Goal: Task Accomplishment & Management: Manage account settings

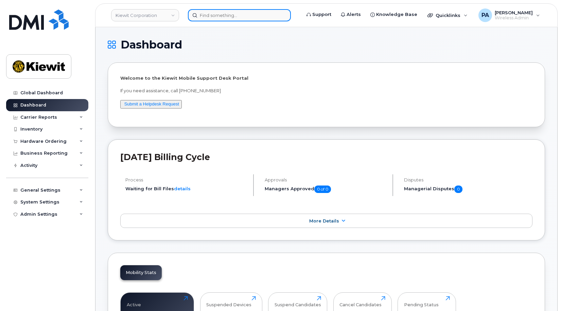
click at [213, 19] on input at bounding box center [239, 15] width 103 height 12
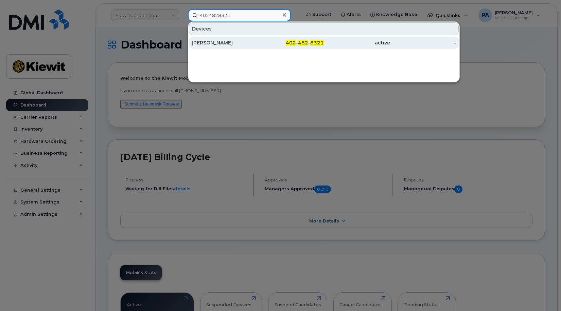
type input "4024828321"
click at [216, 42] on div "JUAN ESPINO" at bounding box center [225, 42] width 66 height 7
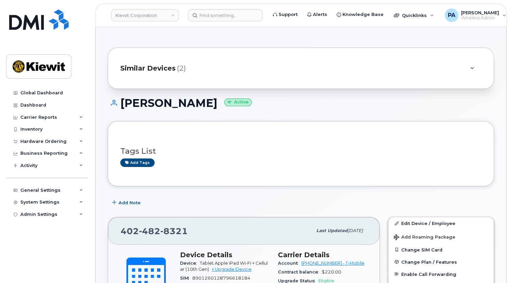
click at [163, 67] on span "Similar Devices" at bounding box center [147, 68] width 55 height 10
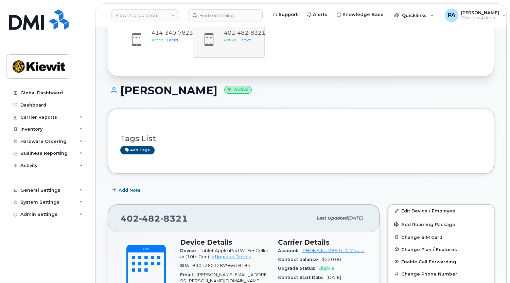
scroll to position [31, 0]
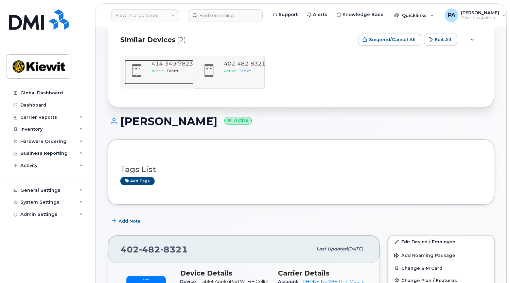
click at [164, 66] on span "340" at bounding box center [169, 63] width 13 height 6
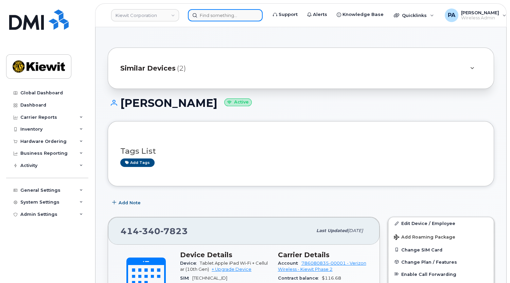
click at [214, 16] on input at bounding box center [225, 15] width 75 height 12
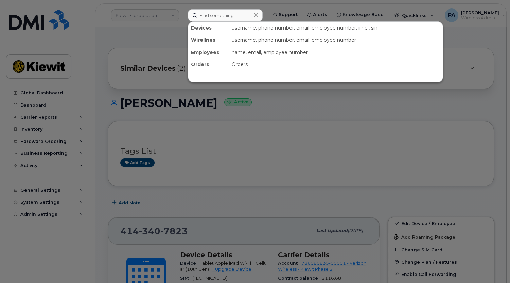
click at [152, 43] on div at bounding box center [255, 141] width 510 height 283
click at [226, 16] on input at bounding box center [225, 15] width 75 height 12
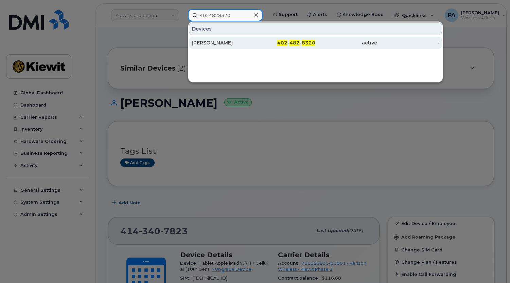
type input "4024828320"
click at [223, 41] on div "[PERSON_NAME]" at bounding box center [223, 42] width 62 height 7
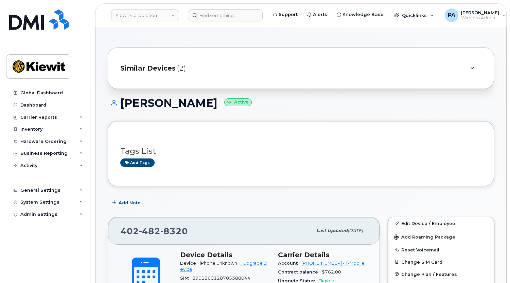
click at [177, 71] on span "(2)" at bounding box center [181, 68] width 9 height 10
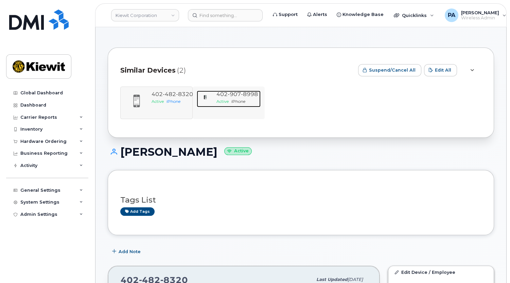
click at [232, 92] on span "907" at bounding box center [234, 94] width 13 height 6
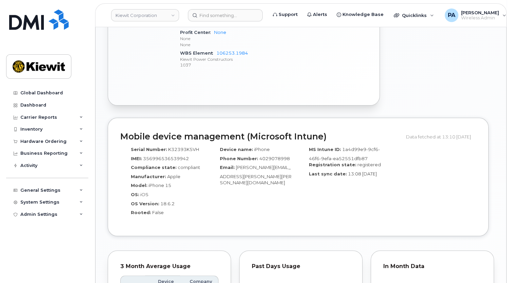
scroll to position [216, 0]
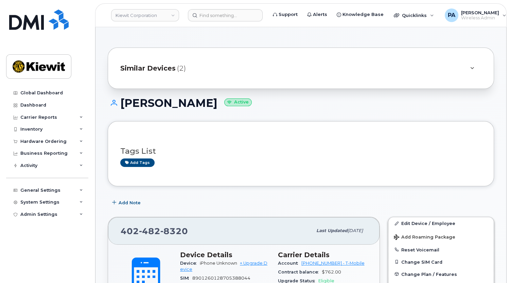
click at [131, 64] on span "Similar Devices" at bounding box center [147, 68] width 55 height 10
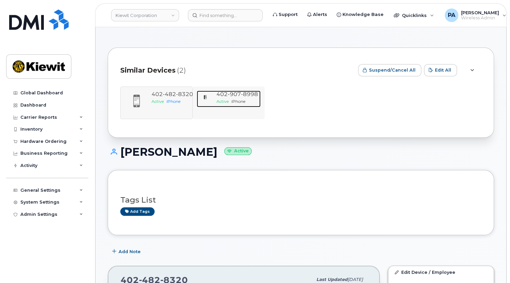
click at [212, 98] on div at bounding box center [205, 97] width 17 height 13
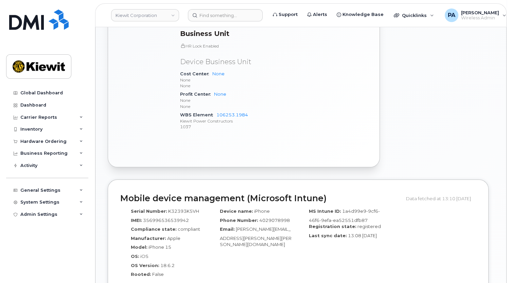
scroll to position [463, 0]
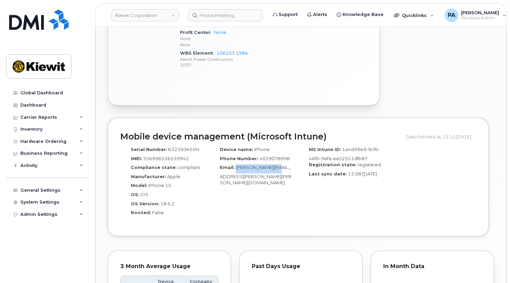
drag, startPoint x: 235, startPoint y: 172, endPoint x: 270, endPoint y: 174, distance: 35.3
click at [270, 174] on span "Ethan.Jarosinski@kiewit.com" at bounding box center [256, 175] width 72 height 21
copy span "Ethan.Jarosinski"
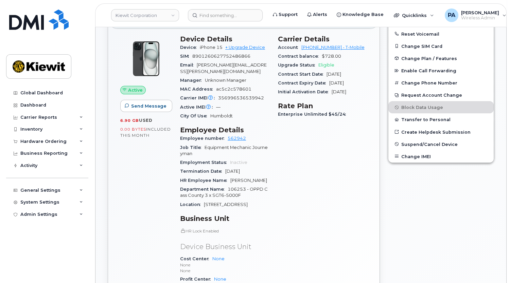
scroll to position [0, 0]
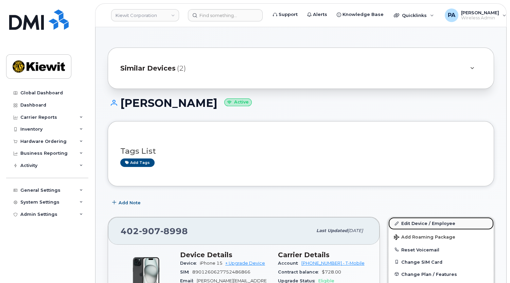
click at [435, 221] on link "Edit Device / Employee" at bounding box center [440, 223] width 105 height 12
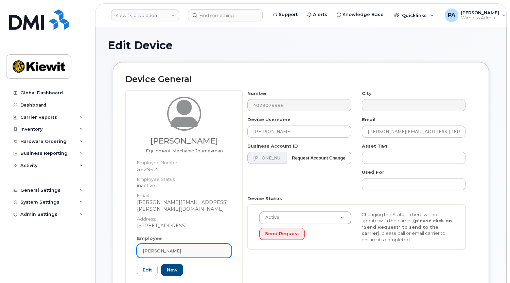
click at [201, 248] on div "[PERSON_NAME]" at bounding box center [184, 251] width 83 height 6
paste input "Ethan.Jarosinski"
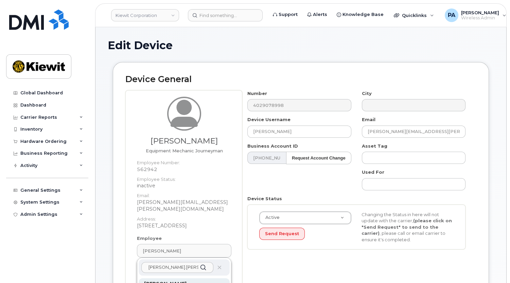
scroll to position [61, 0]
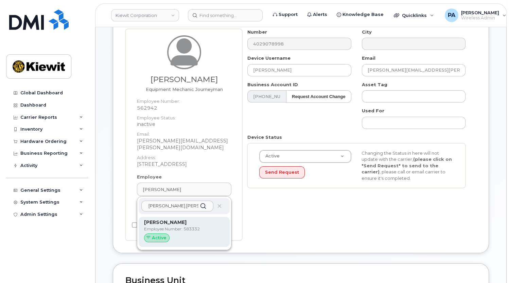
type input "Ethan.Jarosinski"
click at [173, 226] on p "Employee Number: 583332" at bounding box center [184, 229] width 80 height 6
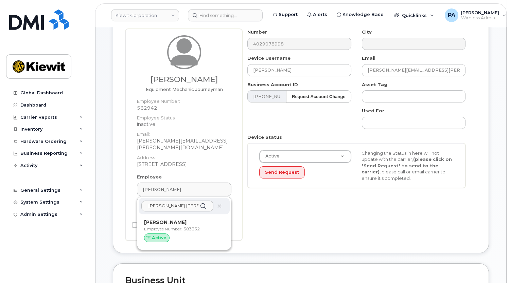
type input "583332"
type input "Ethan Jarosinski"
type input "ethan.jarosinski@kiewit.com"
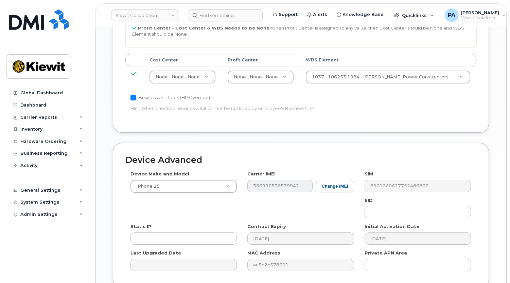
scroll to position [418, 0]
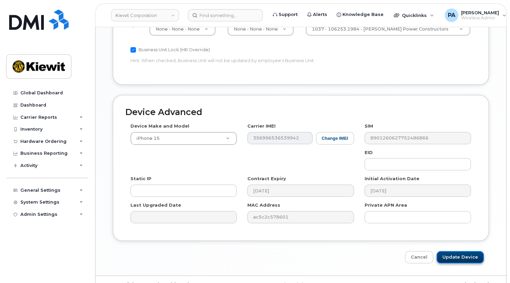
click at [446, 251] on input "Update Device" at bounding box center [459, 257] width 47 height 13
type input "Saving..."
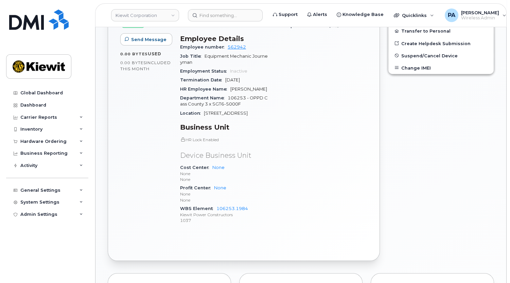
scroll to position [92, 0]
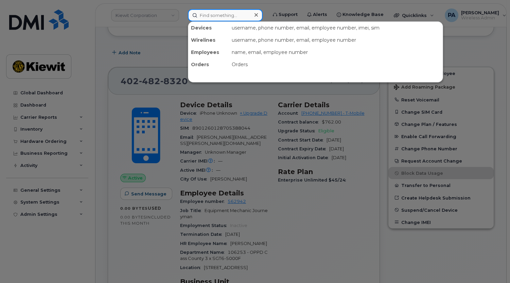
click at [215, 16] on input at bounding box center [225, 15] width 75 height 12
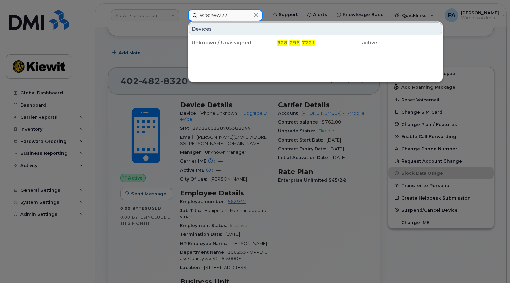
type input "9282967221"
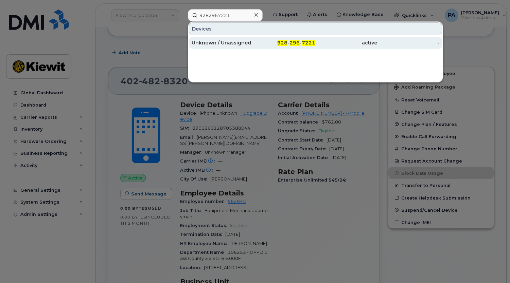
click at [233, 38] on div "Unknown / Unassigned" at bounding box center [223, 43] width 62 height 12
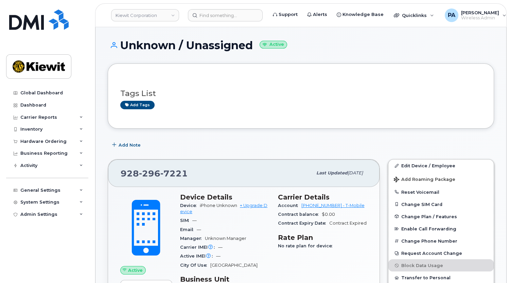
drag, startPoint x: 304, startPoint y: 172, endPoint x: 370, endPoint y: 177, distance: 66.4
click at [370, 177] on div "[PHONE_NUMBER] Last updated [DATE]" at bounding box center [243, 173] width 271 height 27
drag, startPoint x: 370, startPoint y: 177, endPoint x: 360, endPoint y: 173, distance: 10.3
click at [360, 173] on span "[DATE]" at bounding box center [354, 172] width 15 height 5
drag, startPoint x: 363, startPoint y: 173, endPoint x: 292, endPoint y: 173, distance: 70.6
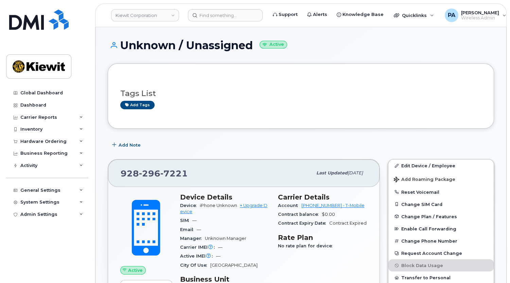
click at [292, 173] on div "[PHONE_NUMBER] Last updated [DATE]" at bounding box center [243, 173] width 271 height 27
click at [28, 127] on div "Inventory" at bounding box center [31, 129] width 22 height 5
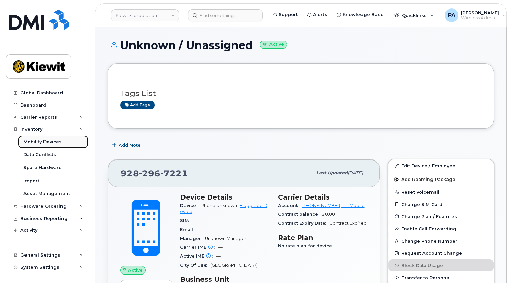
click at [41, 145] on div "Mobility Devices" at bounding box center [42, 142] width 38 height 6
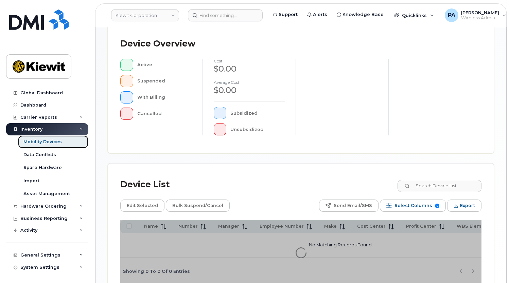
scroll to position [223, 0]
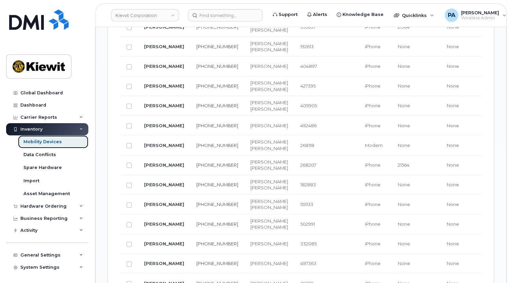
scroll to position [673, 0]
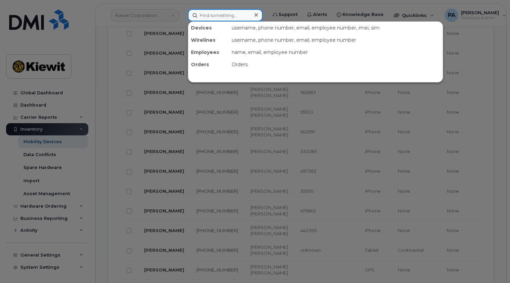
click at [217, 14] on input at bounding box center [225, 15] width 75 height 12
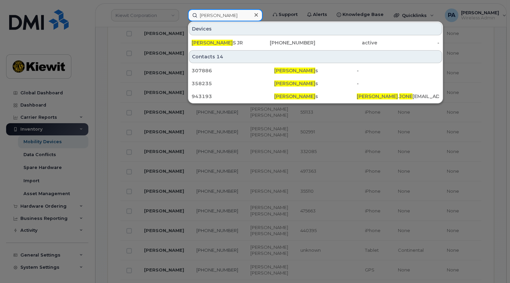
type input "charles jones"
drag, startPoint x: 228, startPoint y: 16, endPoint x: 152, endPoint y: 19, distance: 75.1
click at [182, 19] on div "charles jones Devices CHARLES JONES JR 815-216-7931 active - Contacts 14 307886…" at bounding box center [225, 15] width 86 height 12
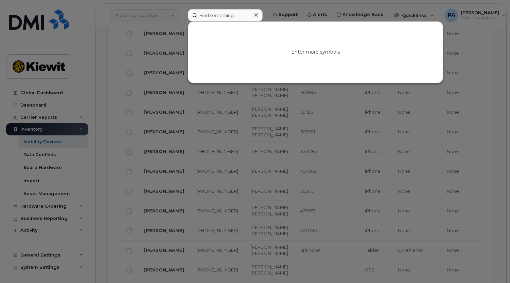
click at [100, 19] on div at bounding box center [255, 141] width 510 height 283
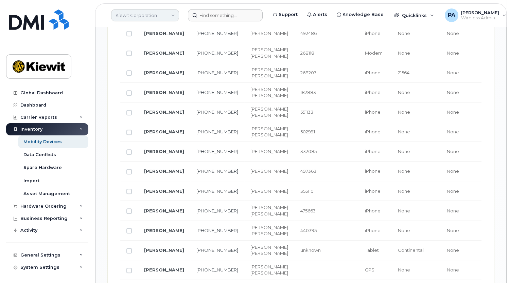
click at [139, 16] on link "Kiewit Corporation" at bounding box center [145, 15] width 68 height 12
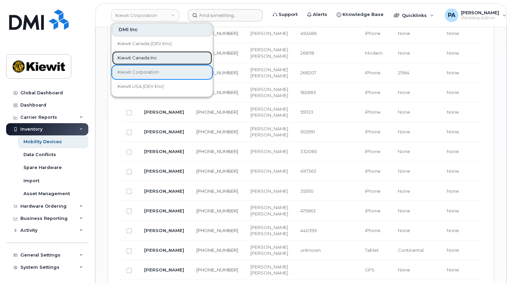
click at [135, 60] on span "Kiewit Canada Inc" at bounding box center [136, 58] width 39 height 7
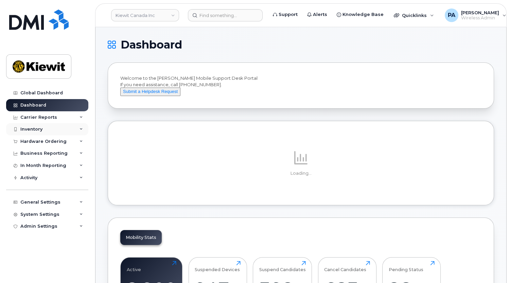
click at [38, 130] on div "Inventory" at bounding box center [31, 129] width 22 height 5
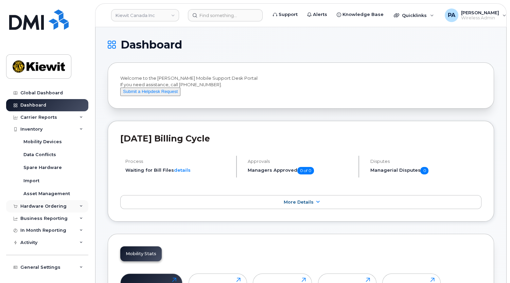
click at [32, 208] on div "Hardware Ordering" at bounding box center [43, 206] width 46 height 5
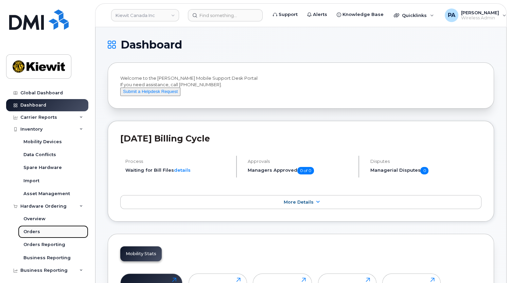
click at [32, 232] on div "Orders" at bounding box center [31, 232] width 17 height 6
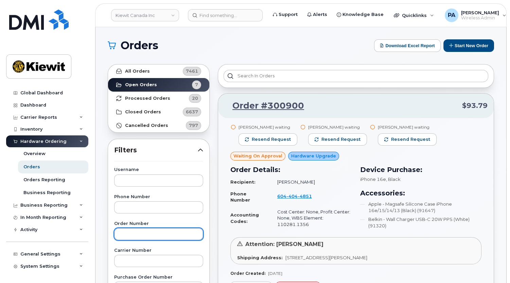
click at [134, 233] on input "text" at bounding box center [158, 234] width 89 height 12
type input "300302"
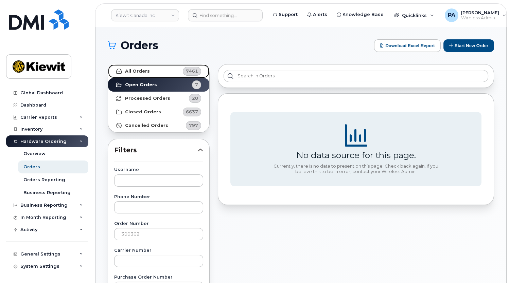
click at [180, 72] on link "All Orders 7461" at bounding box center [158, 72] width 101 height 14
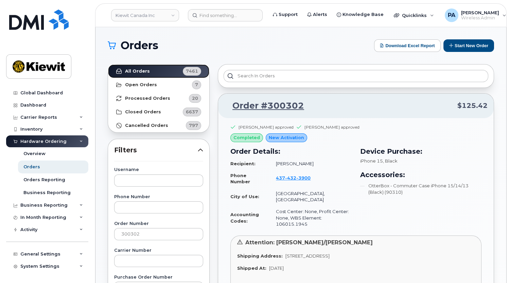
scroll to position [154, 0]
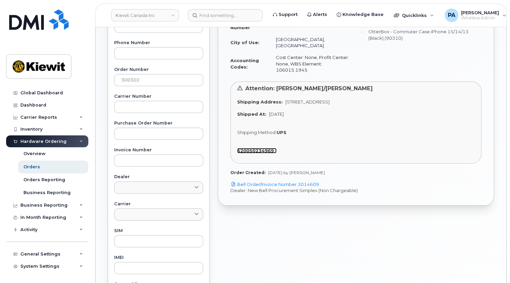
click at [253, 148] on strong "520050234969" at bounding box center [255, 150] width 37 height 5
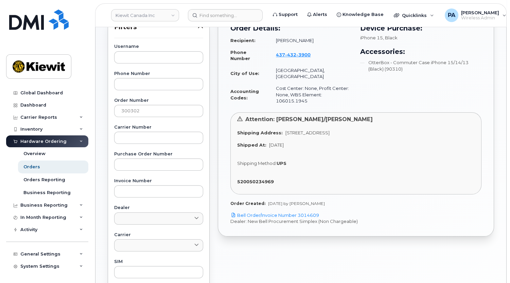
scroll to position [92, 0]
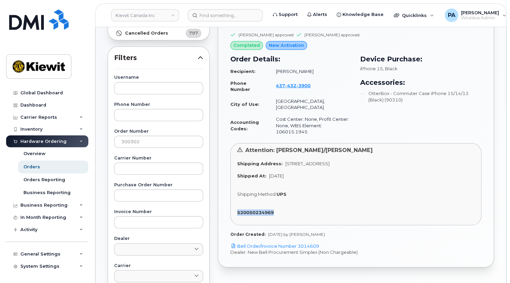
drag, startPoint x: 279, startPoint y: 207, endPoint x: 233, endPoint y: 205, distance: 45.5
click at [233, 205] on div "Attention: [PERSON_NAME]/[PERSON_NAME] Shipping Address: [STREET_ADDRESS] Shipp…" at bounding box center [355, 184] width 251 height 83
copy strong "520050234969"
click at [219, 12] on input at bounding box center [225, 15] width 75 height 12
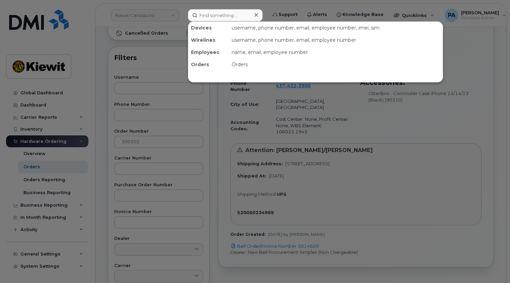
click at [38, 246] on div at bounding box center [255, 141] width 510 height 283
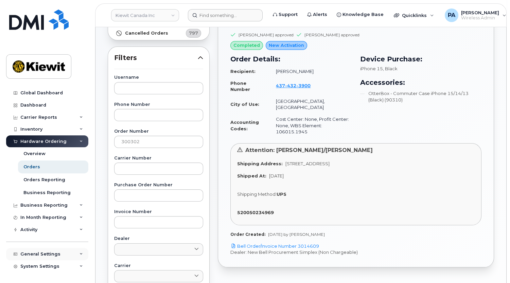
click at [39, 255] on div "General Settings" at bounding box center [40, 254] width 40 height 5
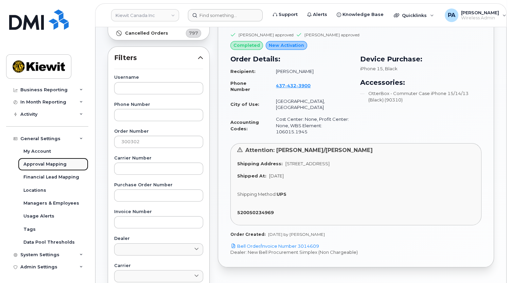
click at [35, 164] on div "Approval Mapping" at bounding box center [44, 164] width 43 height 6
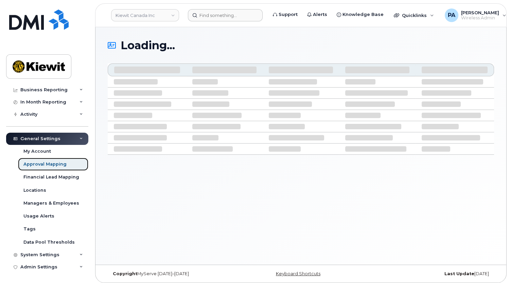
scroll to position [63, 0]
